Goal: Task Accomplishment & Management: Use online tool/utility

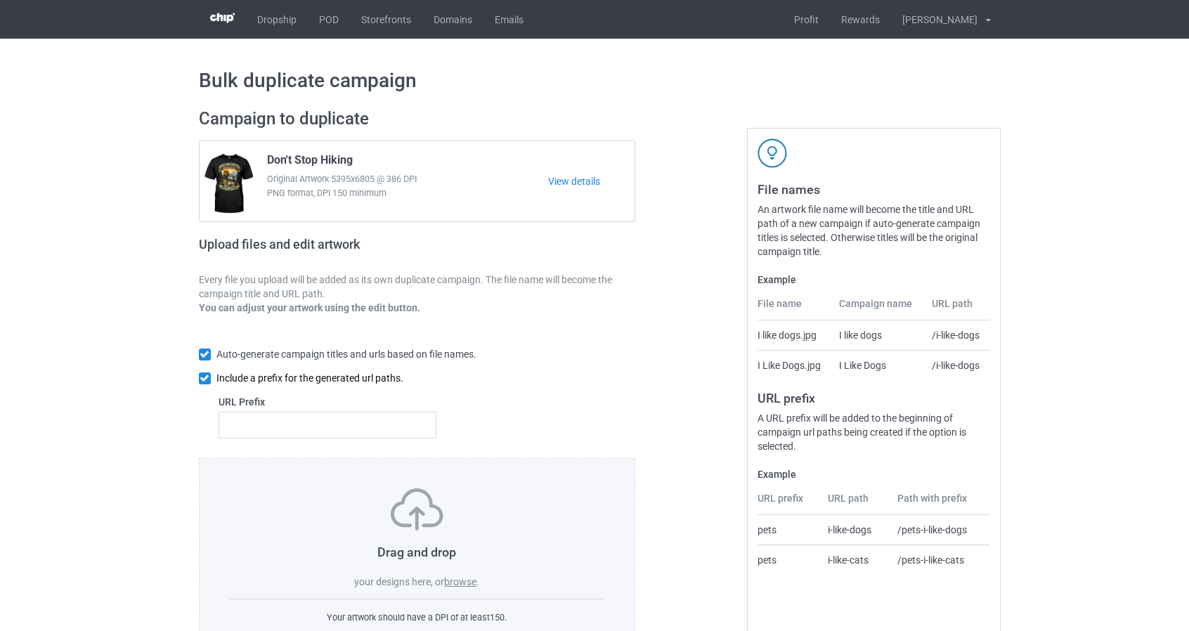
click at [202, 375] on input "checkbox" at bounding box center [205, 378] width 12 height 12
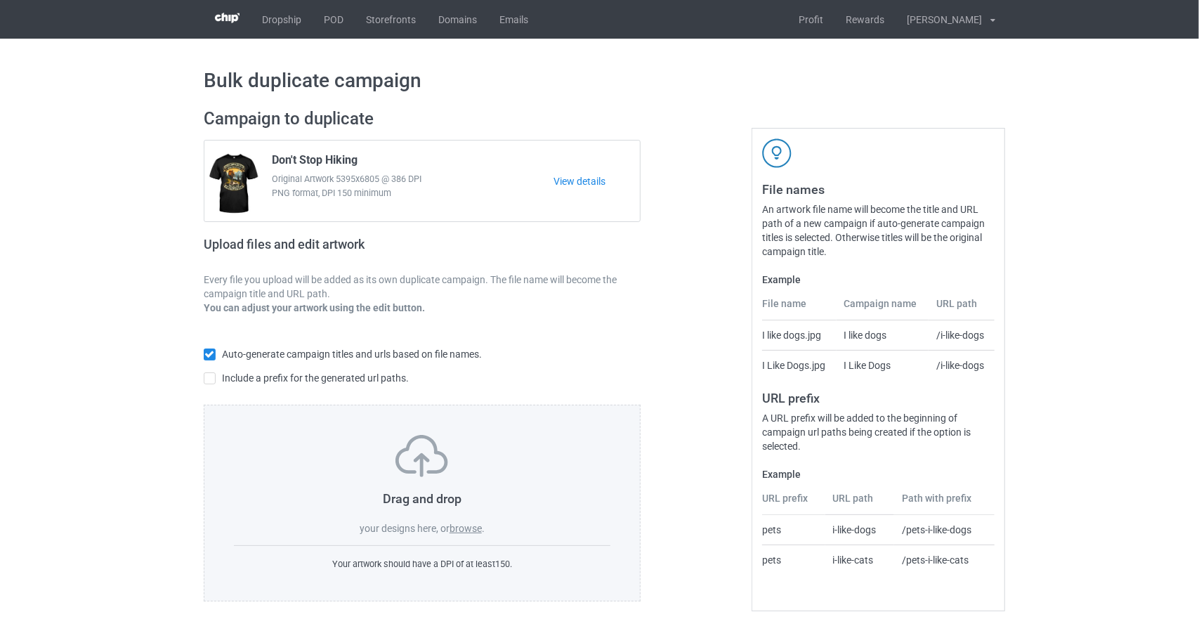
click at [471, 532] on label "browse" at bounding box center [466, 528] width 32 height 11
click at [0, 0] on input "browse" at bounding box center [0, 0] width 0 height 0
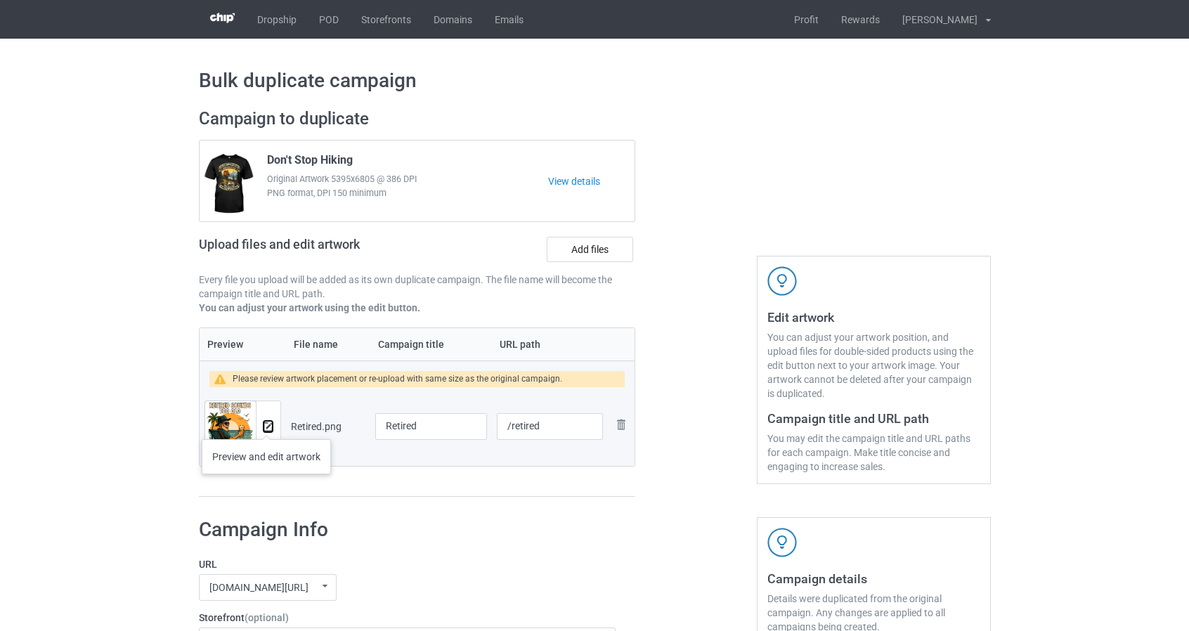
click at [266, 425] on img at bounding box center [268, 426] width 9 height 9
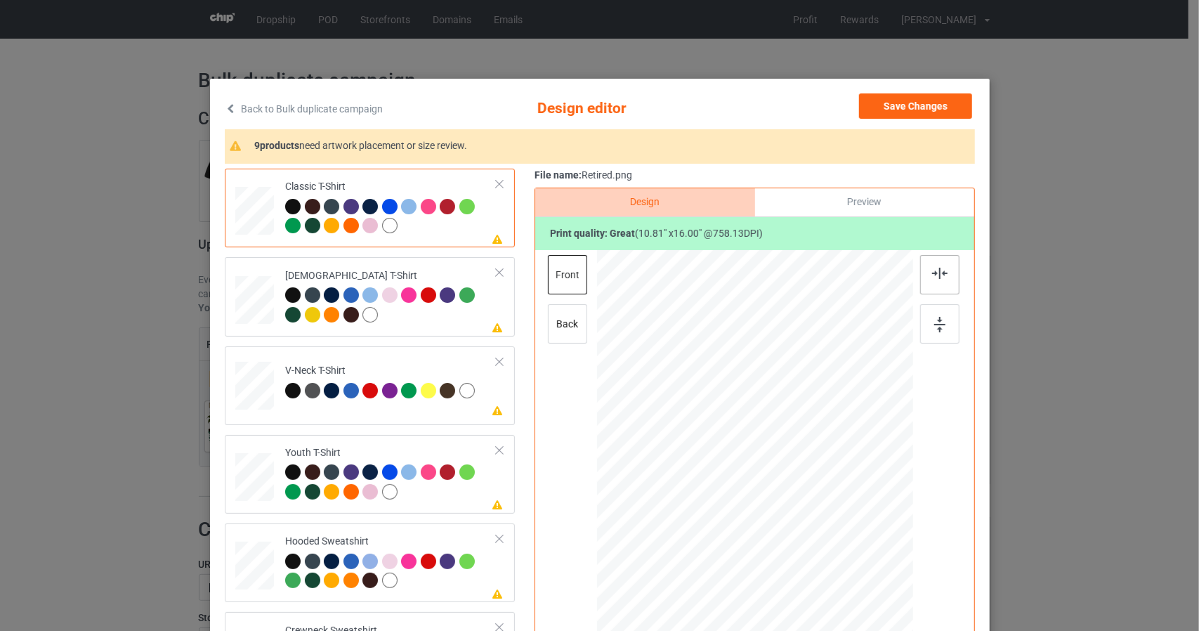
click at [932, 273] on img at bounding box center [939, 273] width 15 height 11
click at [935, 321] on img at bounding box center [940, 324] width 11 height 15
drag, startPoint x: 939, startPoint y: 254, endPoint x: 940, endPoint y: 272, distance: 18.3
click at [940, 256] on div "Design Preview Print quality: great ( 10.81 " x 16.00 " @ 758.13 DPI) front back" at bounding box center [755, 449] width 441 height 523
click at [934, 285] on div at bounding box center [939, 274] width 39 height 39
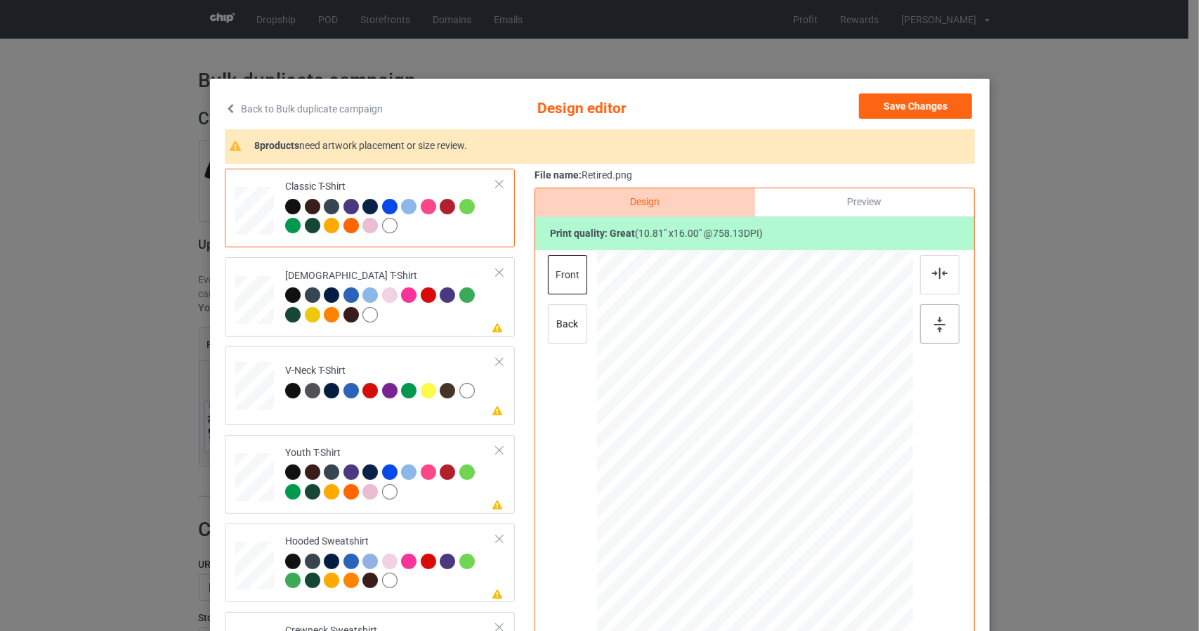
click at [932, 334] on div at bounding box center [939, 323] width 39 height 39
click at [247, 216] on div at bounding box center [255, 206] width 16 height 19
click at [940, 268] on img at bounding box center [939, 273] width 15 height 11
click at [935, 331] on img at bounding box center [940, 324] width 11 height 15
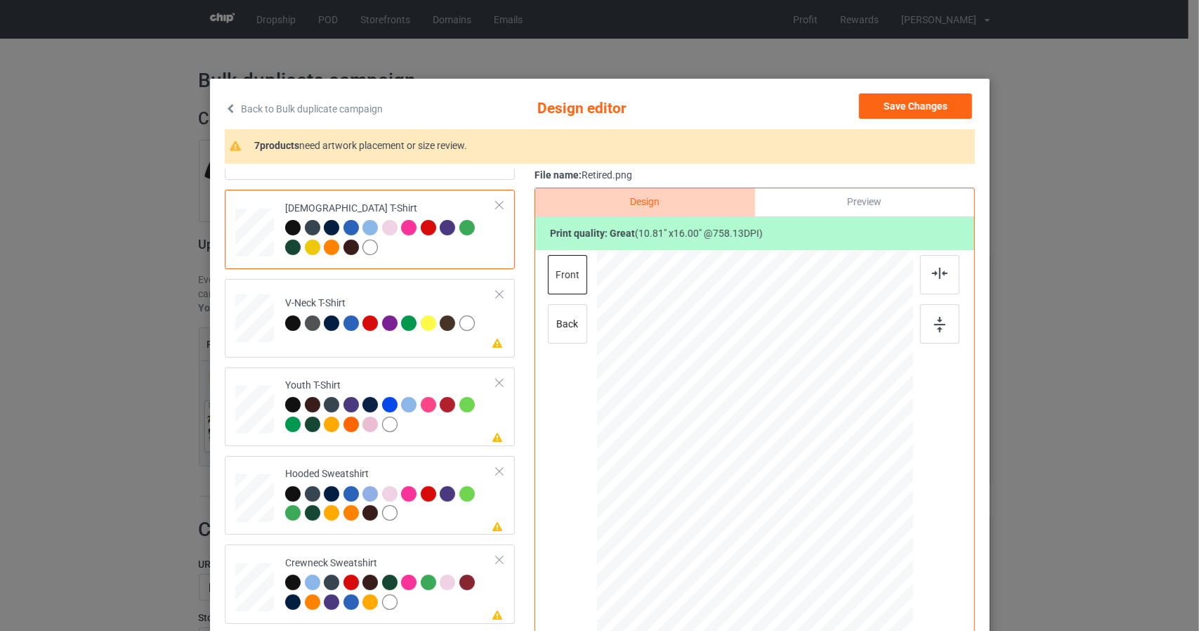
scroll to position [70, 0]
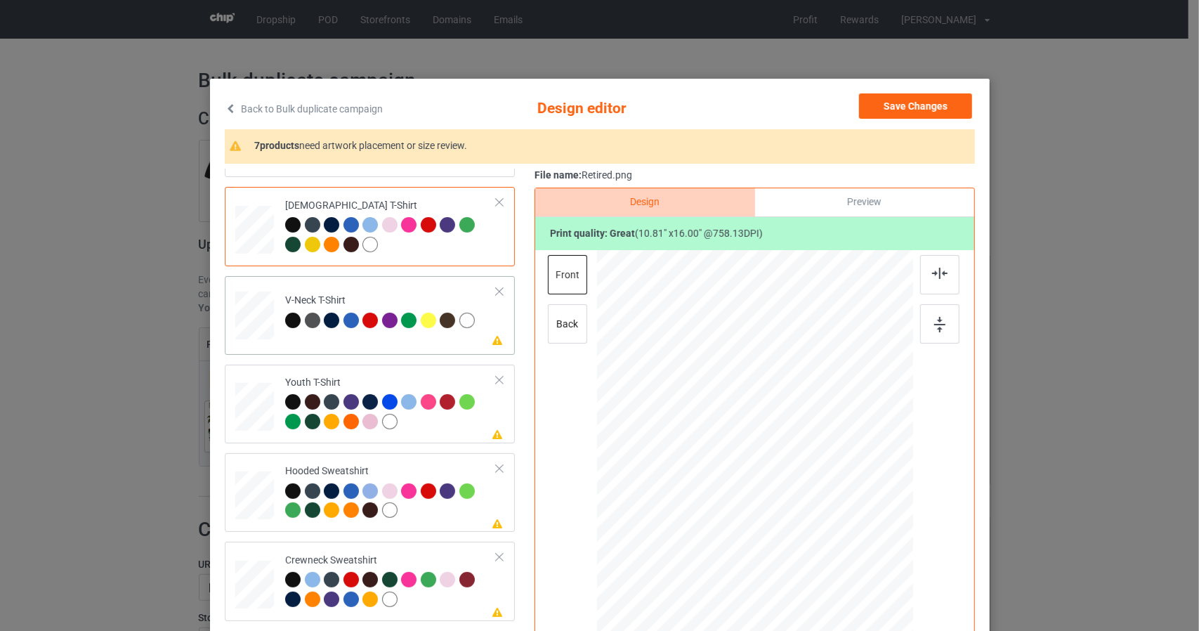
click at [247, 145] on div at bounding box center [255, 135] width 16 height 19
click at [935, 272] on img at bounding box center [939, 273] width 15 height 11
click at [935, 330] on img at bounding box center [940, 324] width 11 height 15
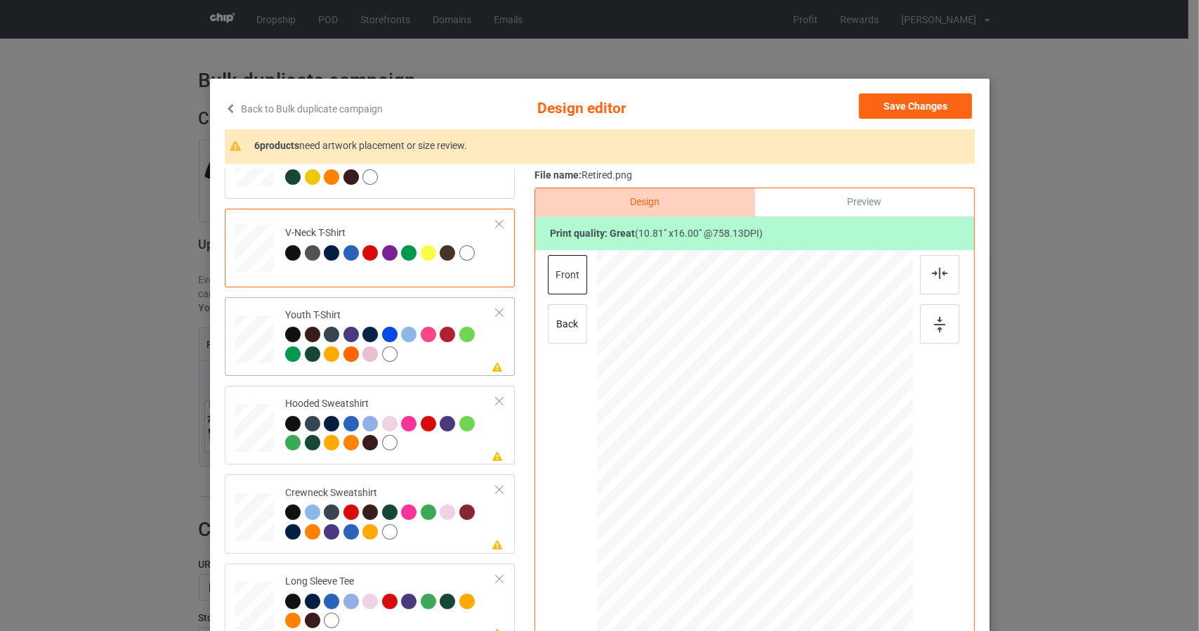
scroll to position [141, 0]
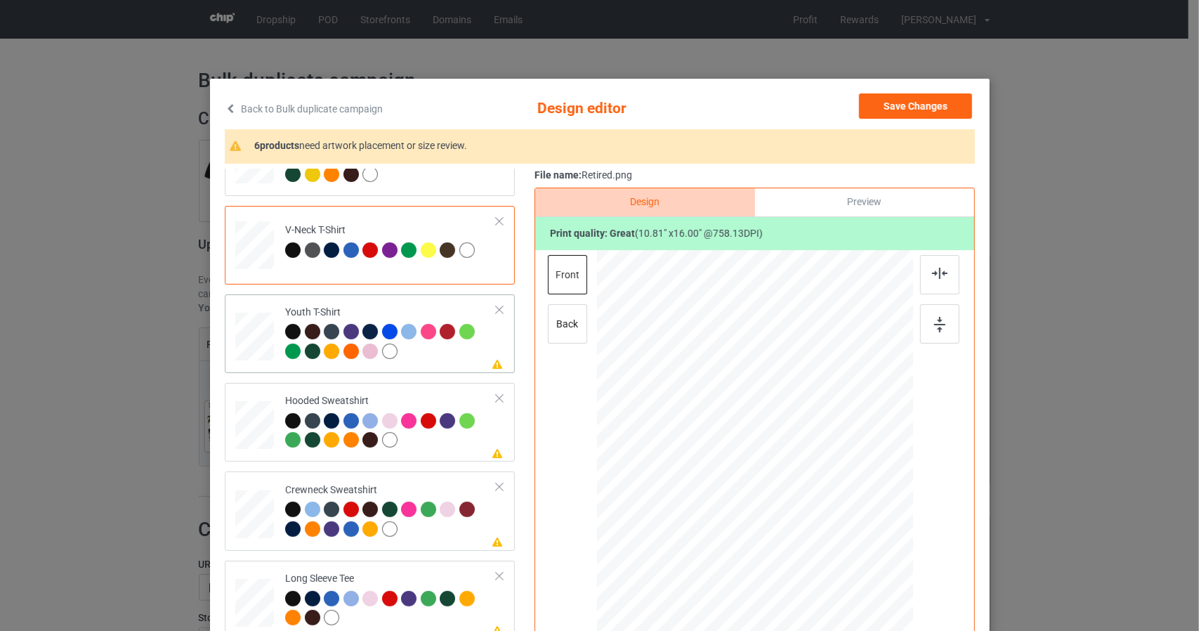
click at [247, 75] on div at bounding box center [255, 65] width 16 height 19
click at [932, 273] on img at bounding box center [939, 273] width 15 height 11
click at [935, 328] on img at bounding box center [940, 324] width 11 height 15
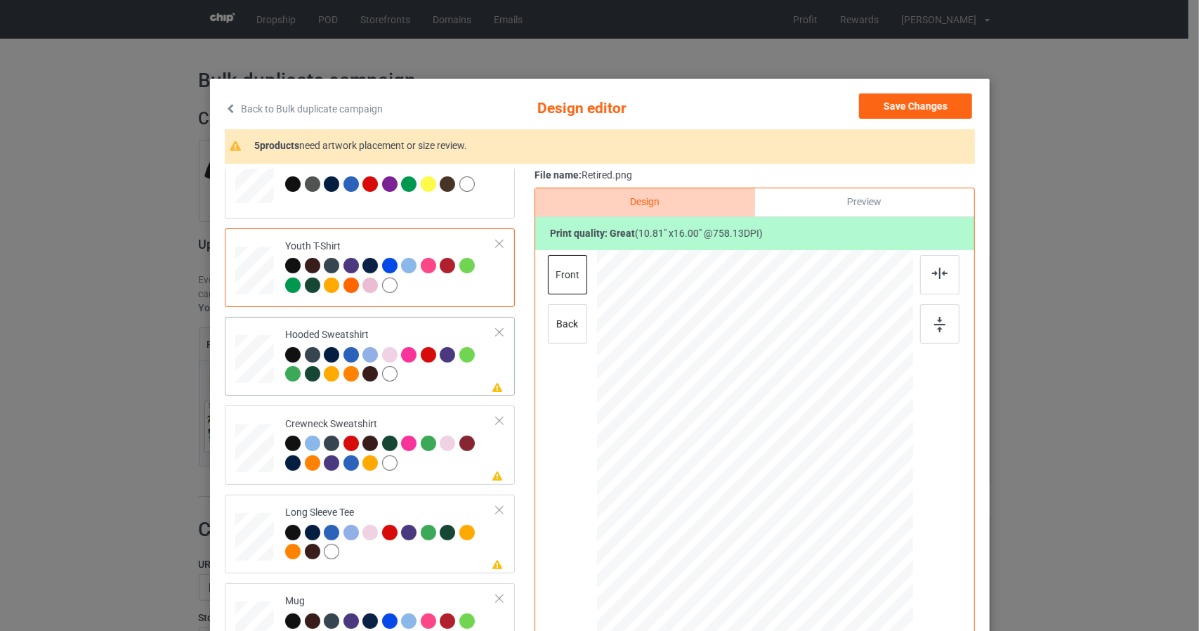
scroll to position [211, 0]
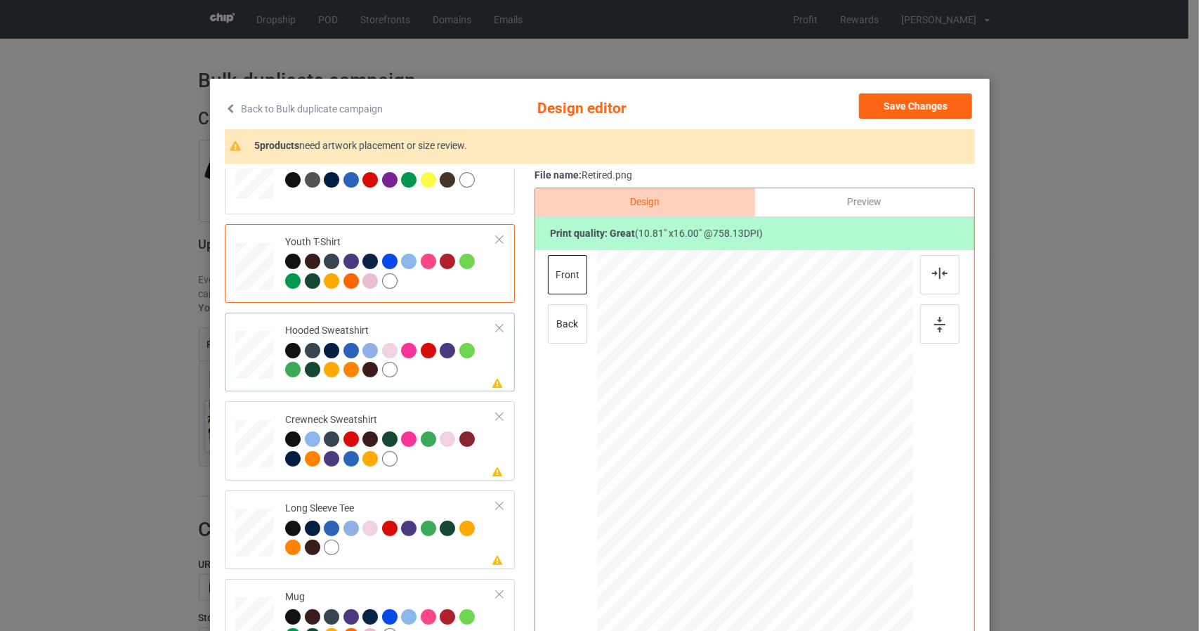
drag, startPoint x: 253, startPoint y: 350, endPoint x: 367, endPoint y: 342, distance: 114.1
click at [944, 273] on div at bounding box center [939, 274] width 39 height 39
click at [935, 327] on img at bounding box center [940, 324] width 11 height 15
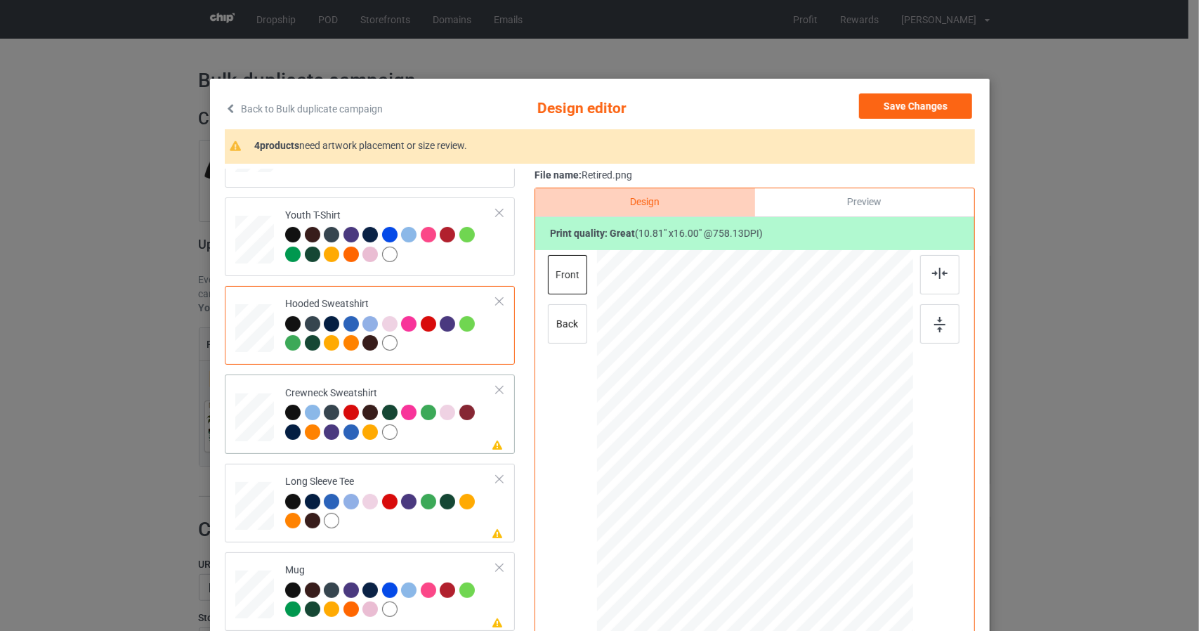
scroll to position [239, 0]
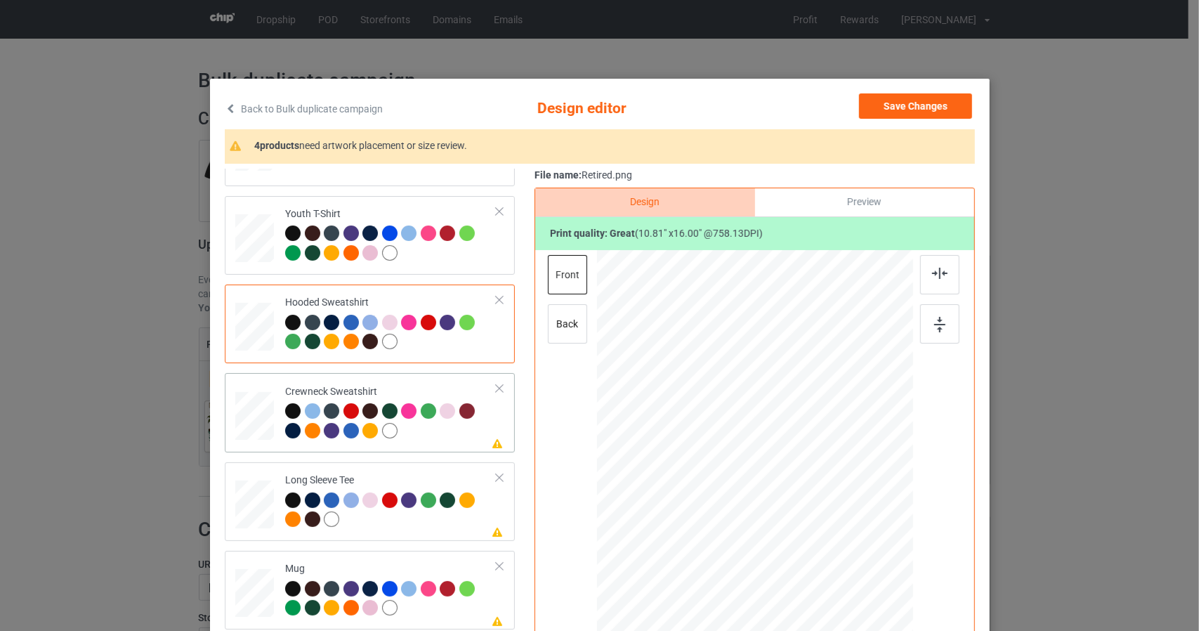
click at [939, 277] on img at bounding box center [939, 273] width 15 height 11
click at [928, 327] on div at bounding box center [939, 323] width 39 height 39
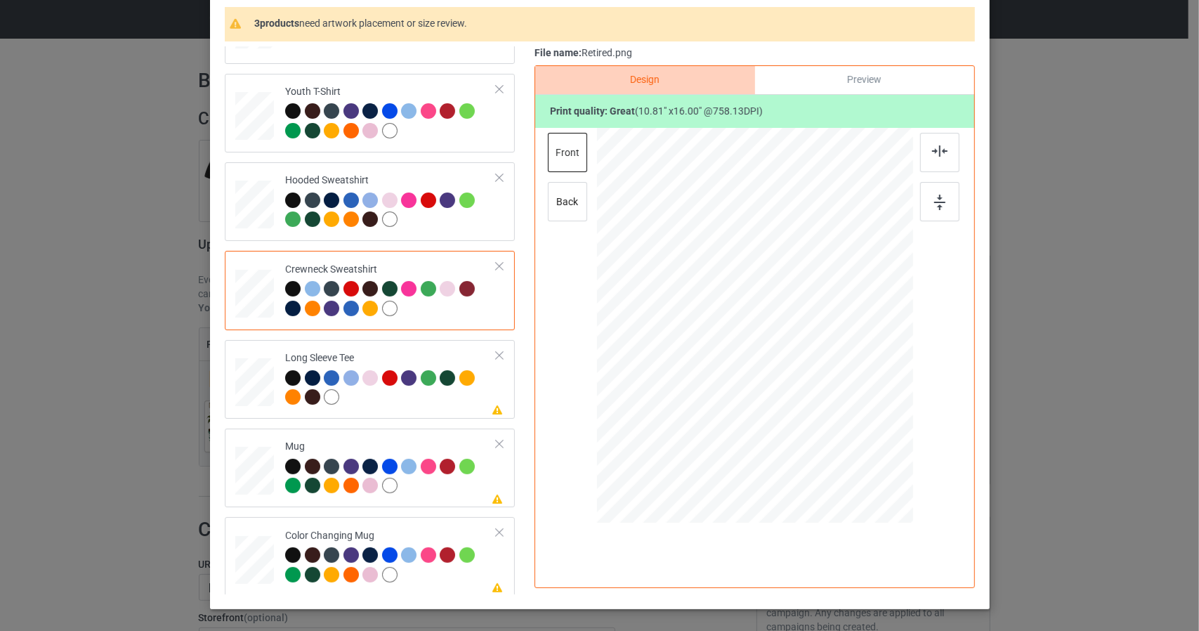
scroll to position [141, 0]
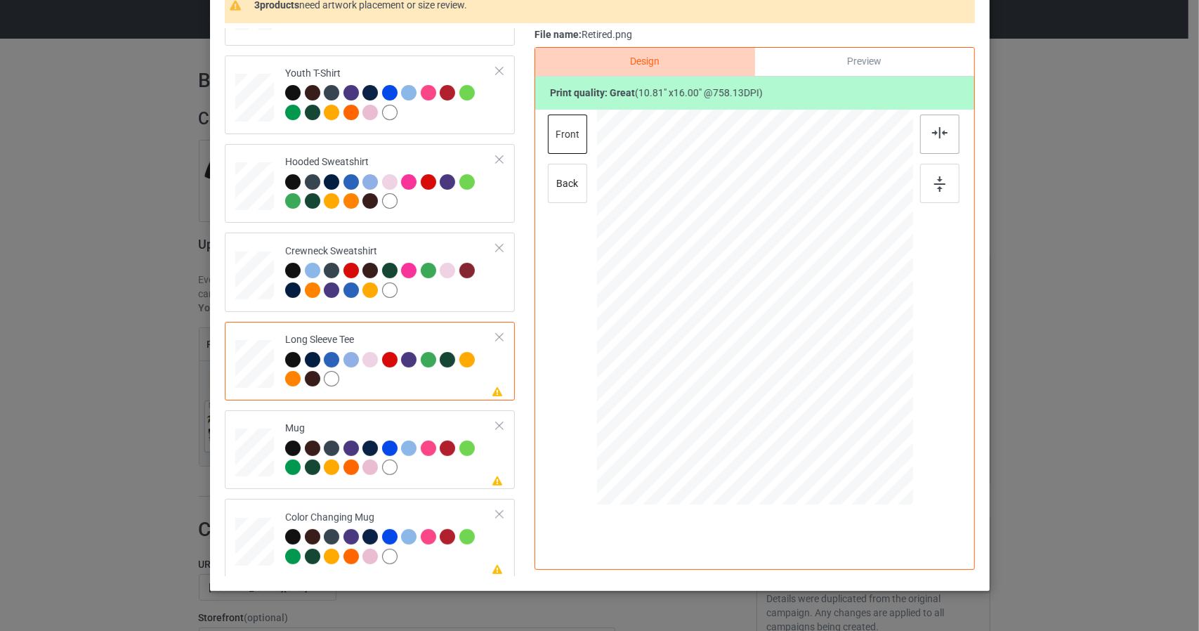
click at [932, 138] on div at bounding box center [939, 134] width 39 height 39
click at [935, 190] on div at bounding box center [939, 183] width 39 height 39
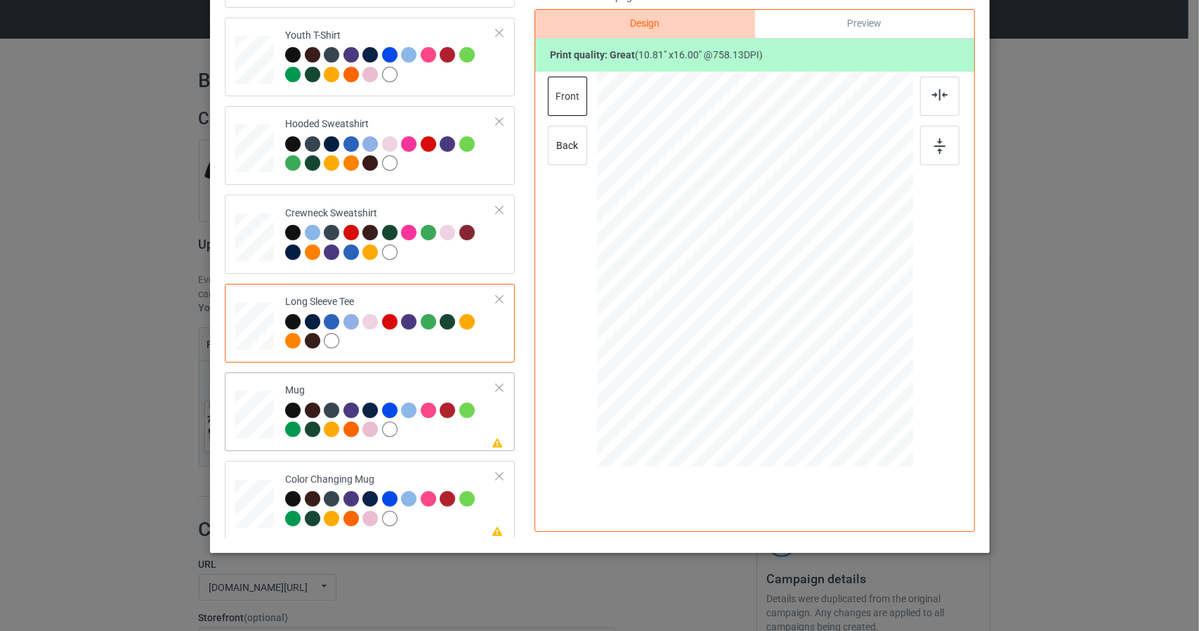
scroll to position [179, 0]
click at [817, 284] on div at bounding box center [755, 267] width 316 height 131
click at [937, 96] on img at bounding box center [939, 94] width 15 height 11
click at [936, 138] on img at bounding box center [940, 145] width 11 height 15
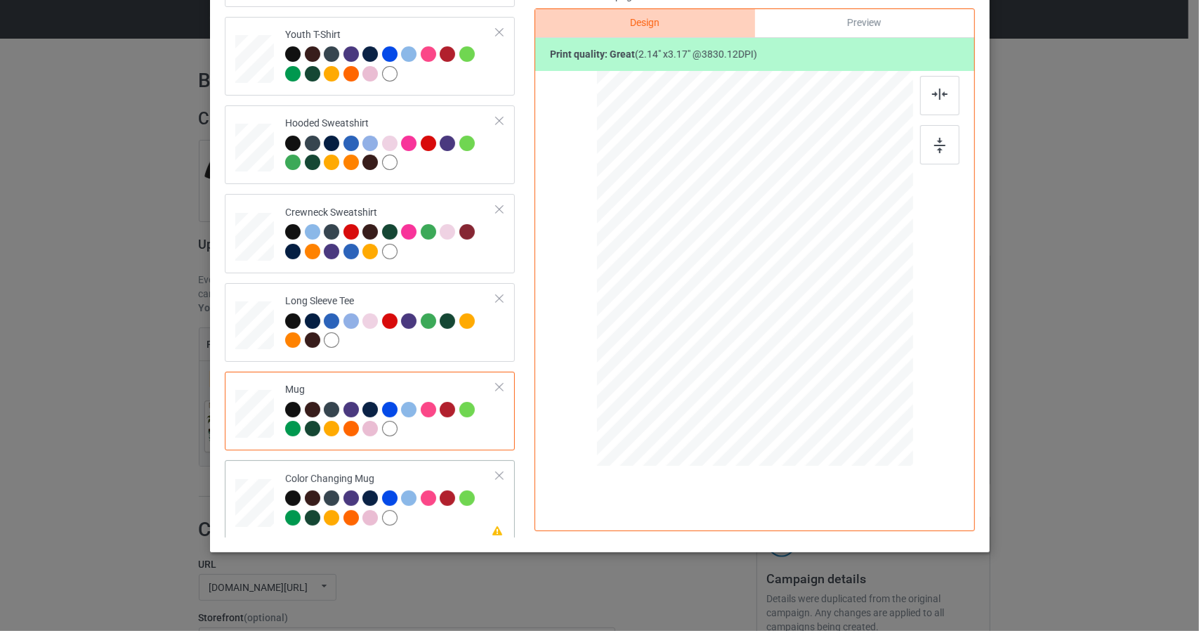
drag, startPoint x: 741, startPoint y: 265, endPoint x: 743, endPoint y: 278, distance: 12.8
click at [743, 278] on div at bounding box center [757, 280] width 81 height 119
click at [742, 270] on div at bounding box center [756, 273] width 81 height 119
click at [793, 337] on div at bounding box center [799, 337] width 12 height 12
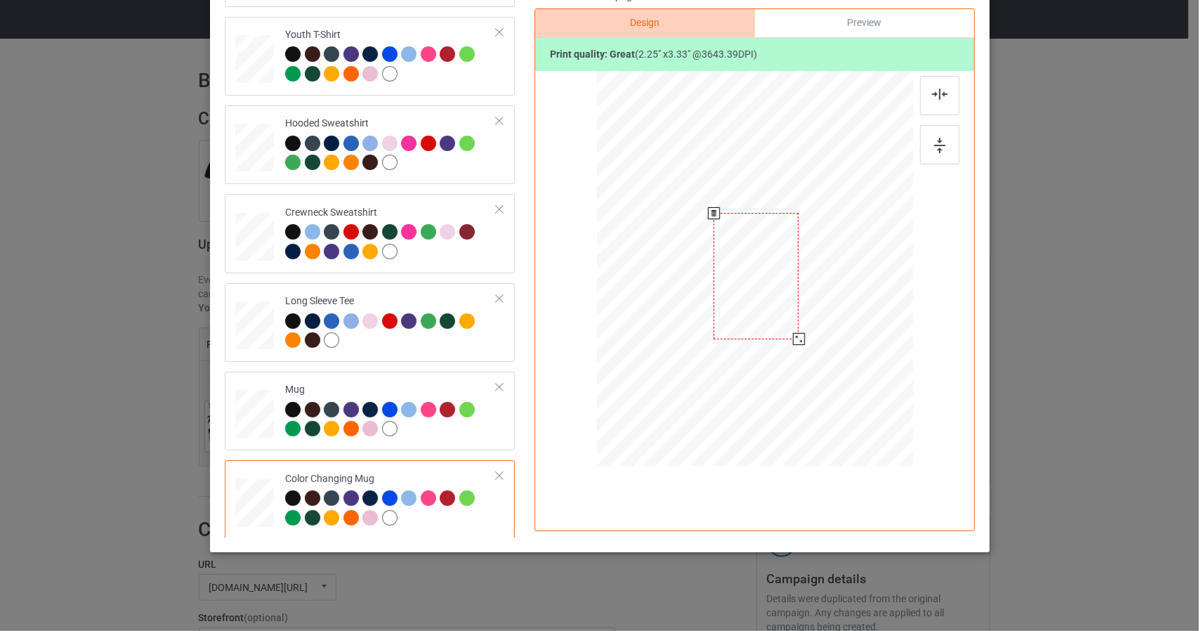
click at [745, 275] on div at bounding box center [756, 276] width 85 height 126
drag, startPoint x: 943, startPoint y: 88, endPoint x: 940, endPoint y: 112, distance: 24.1
click at [943, 89] on div at bounding box center [939, 95] width 39 height 39
click at [929, 155] on div at bounding box center [939, 144] width 39 height 39
drag, startPoint x: 790, startPoint y: 325, endPoint x: 787, endPoint y: 314, distance: 11.6
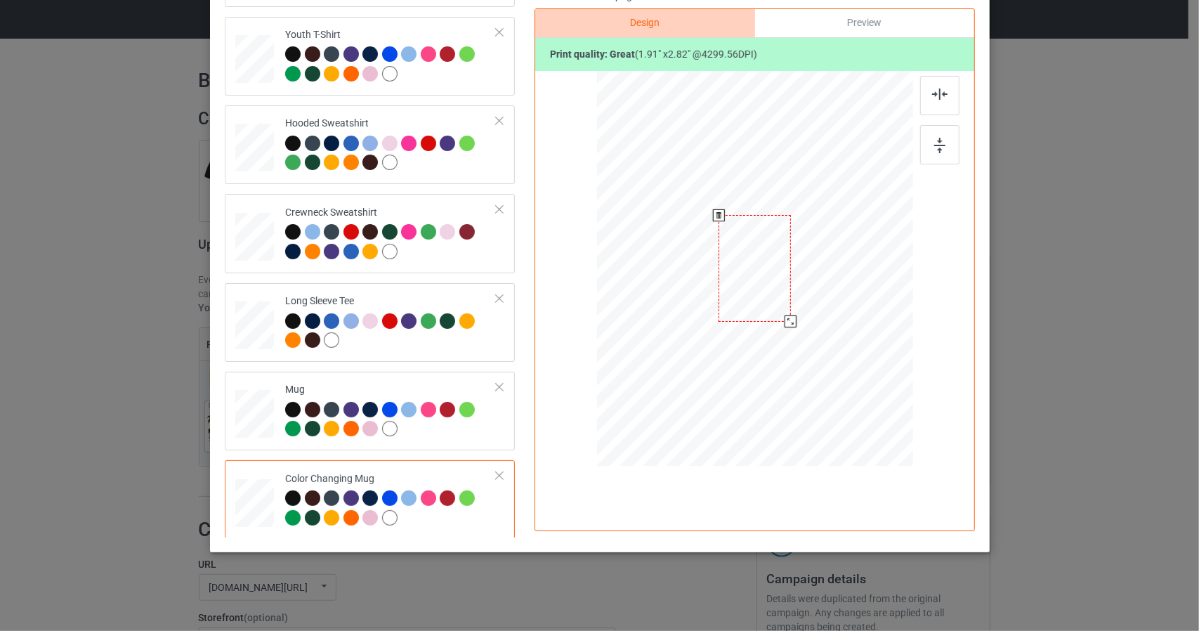
click at [787, 314] on div at bounding box center [755, 267] width 316 height 131
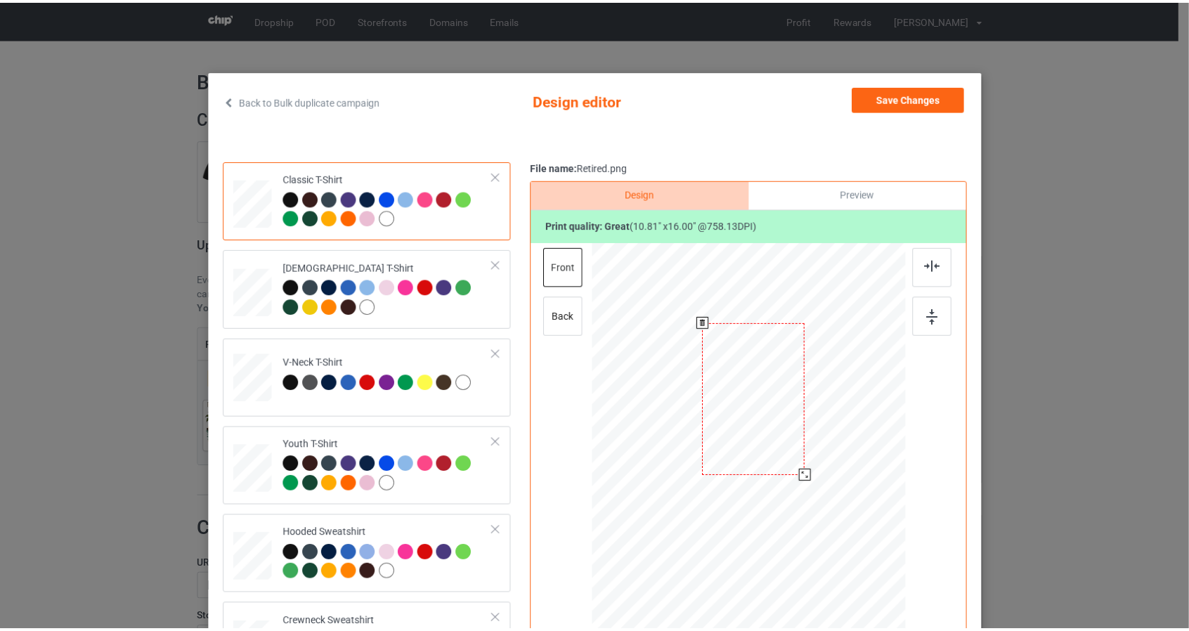
scroll to position [0, 0]
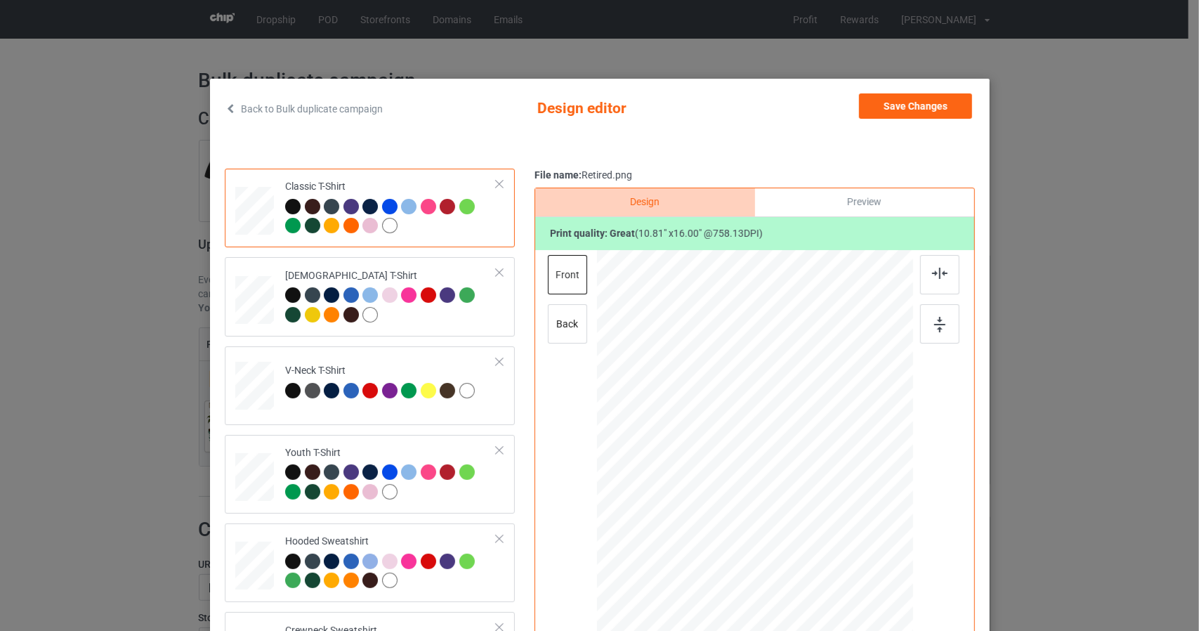
click at [888, 91] on div "Back to Bulk duplicate campaign Design editor Save Changes Classic T-Shirt [DEM…" at bounding box center [600, 405] width 780 height 653
click at [912, 113] on button "Save Changes" at bounding box center [915, 105] width 113 height 25
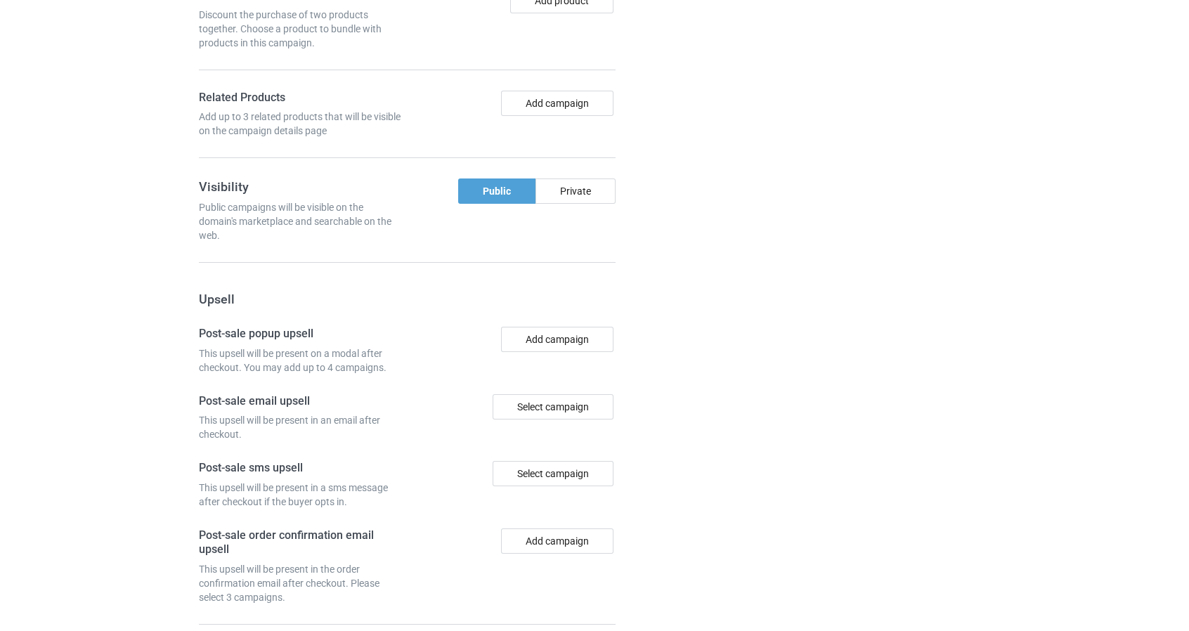
scroll to position [1166, 0]
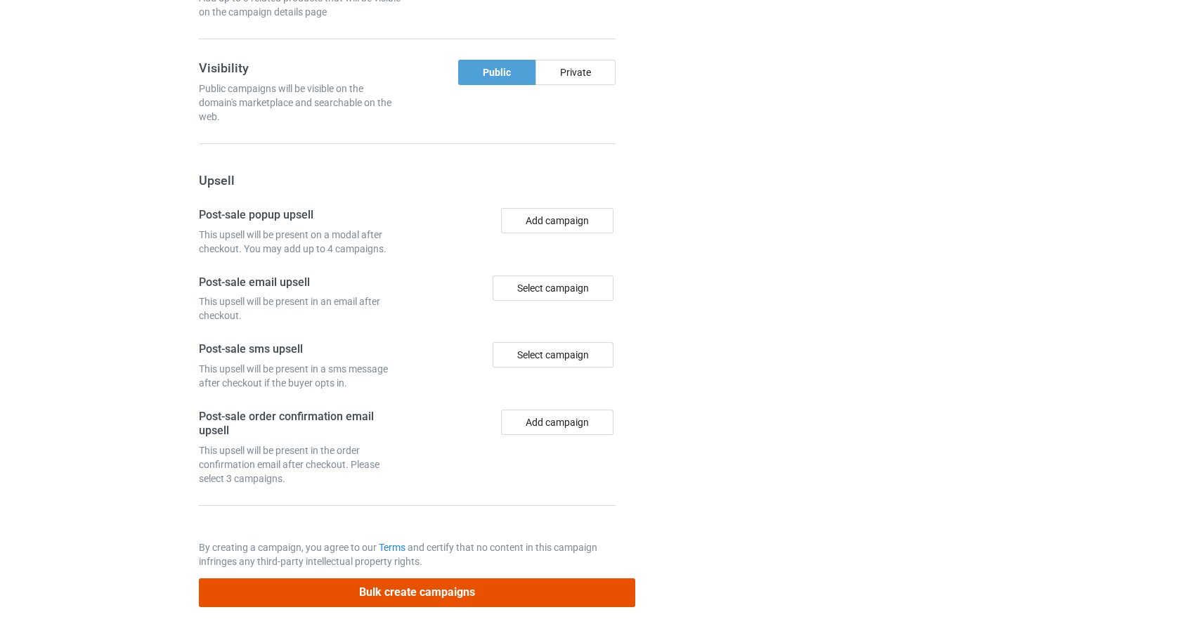
click at [399, 583] on button "Bulk create campaigns" at bounding box center [417, 592] width 437 height 29
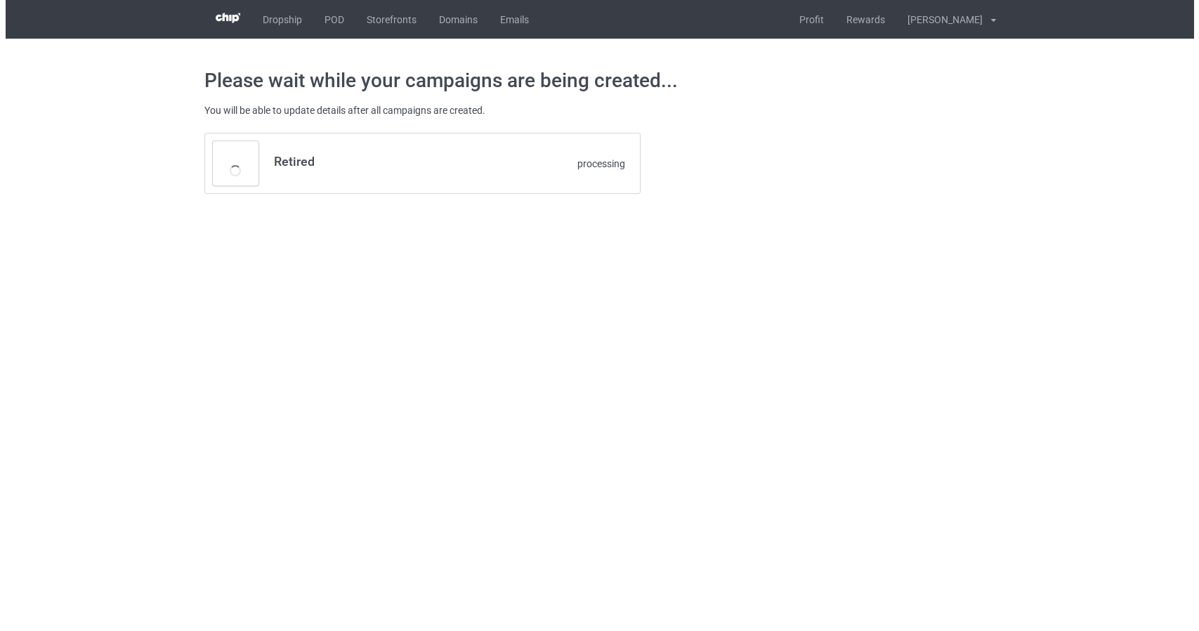
scroll to position [0, 0]
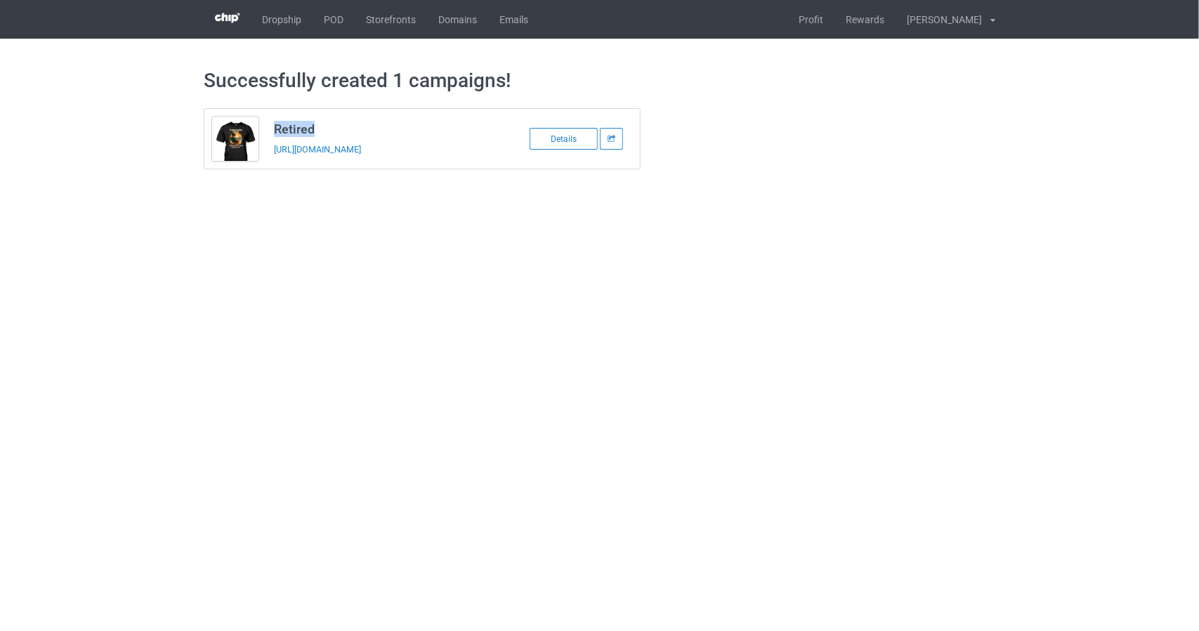
drag, startPoint x: 273, startPoint y: 125, endPoint x: 317, endPoint y: 124, distance: 44.3
click at [317, 124] on td "Retired [URL][DOMAIN_NAME]" at bounding box center [385, 139] width 238 height 60
click at [308, 101] on div at bounding box center [308, 101] width 0 height 0
click at [115, 240] on body "Dropship POD Storefronts Domains Emails Profit Rewards [PERSON_NAME] Settings T…" at bounding box center [599, 315] width 1199 height 631
